Goal: Information Seeking & Learning: Learn about a topic

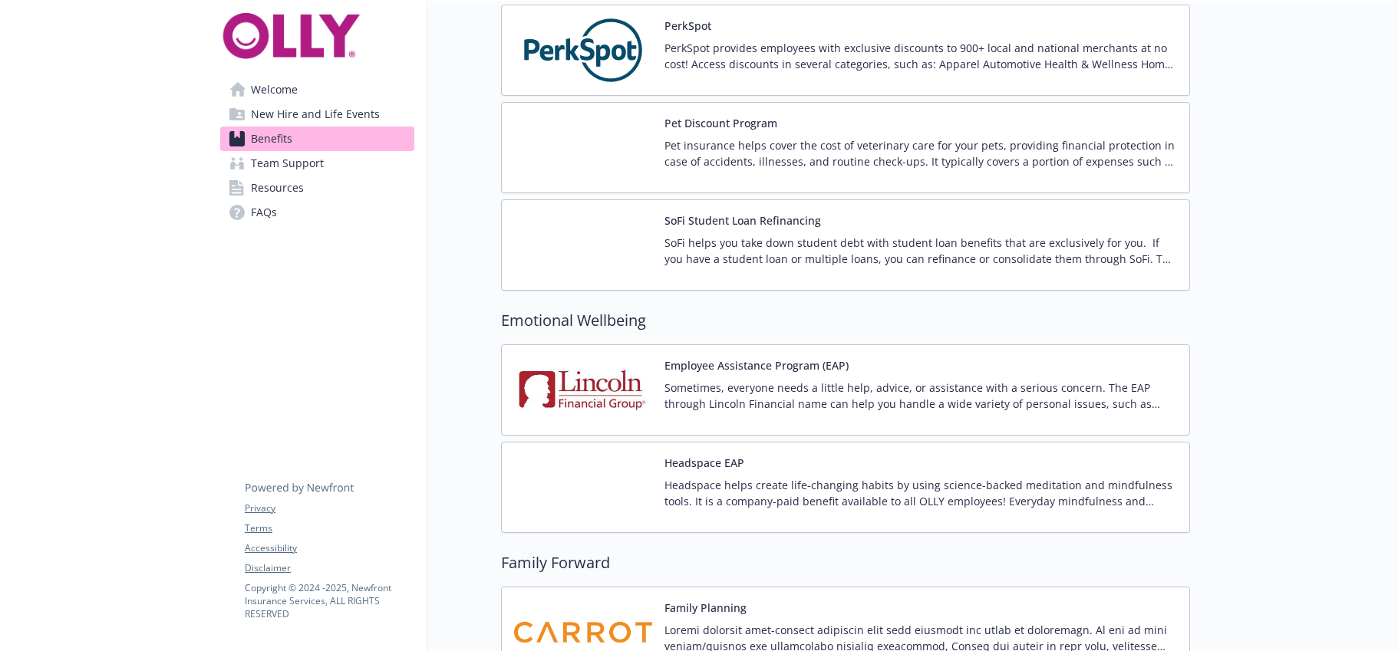
scroll to position [2889, 0]
